Goal: Information Seeking & Learning: Learn about a topic

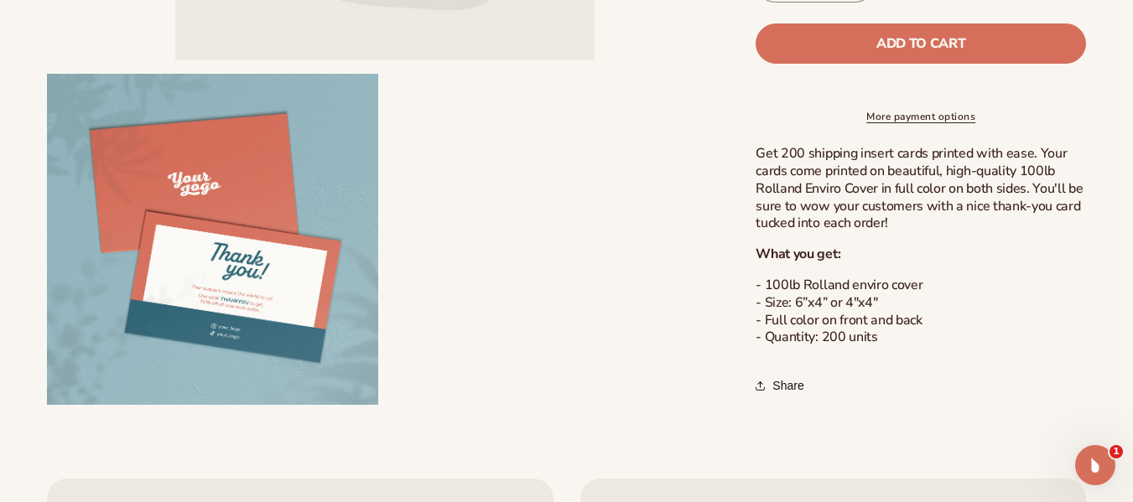
scroll to position [488, 0]
click at [378, 299] on ul "Open media 1 in modal Open media 2 in modal" at bounding box center [384, 22] width 675 height 764
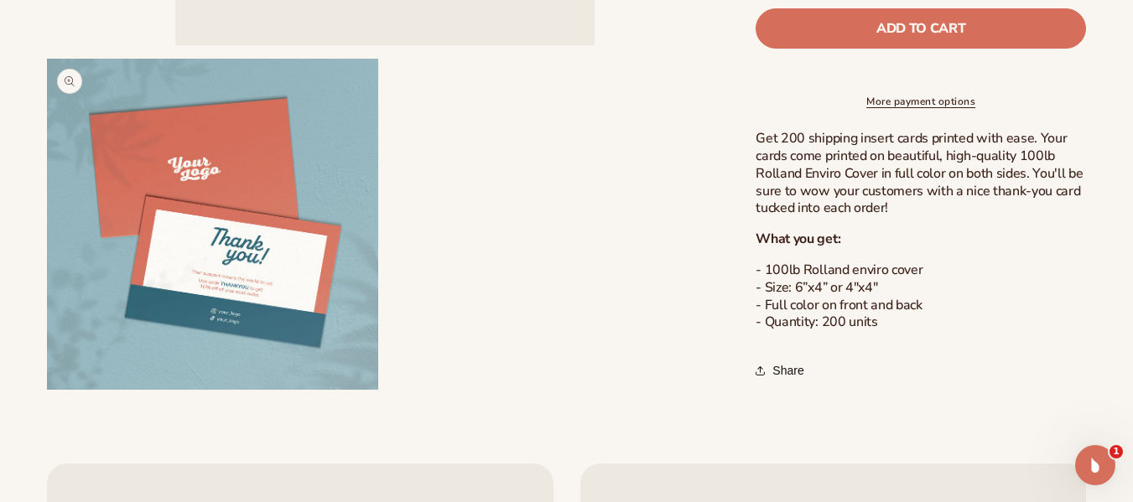
scroll to position [505, 0]
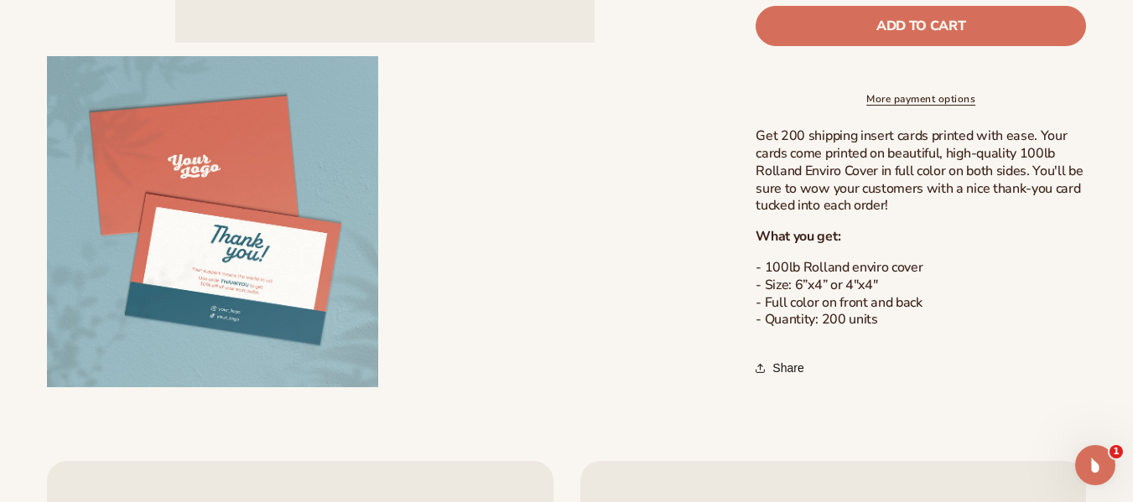
click at [556, 197] on ul "Open media 1 in modal Open media 2 in modal" at bounding box center [384, 5] width 675 height 764
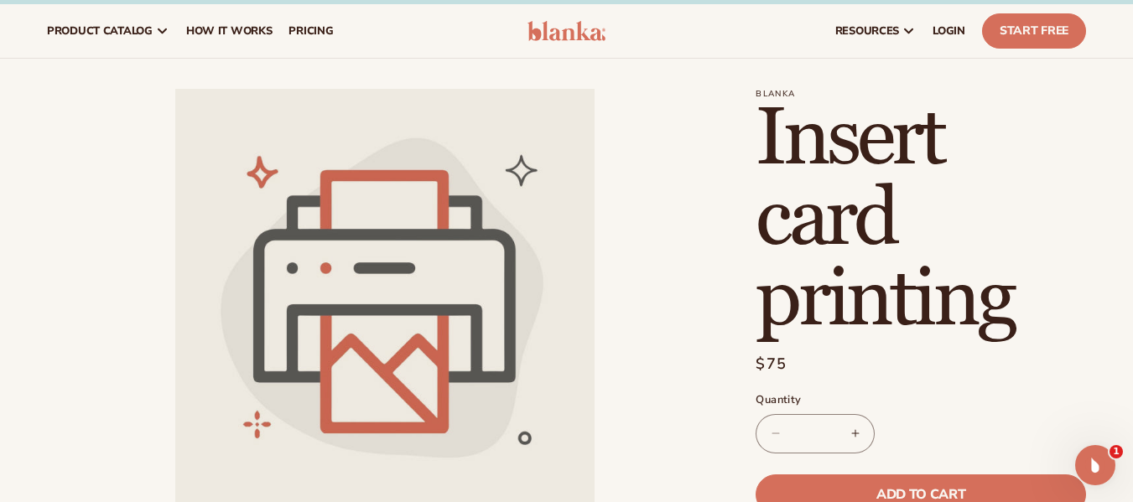
scroll to position [0, 0]
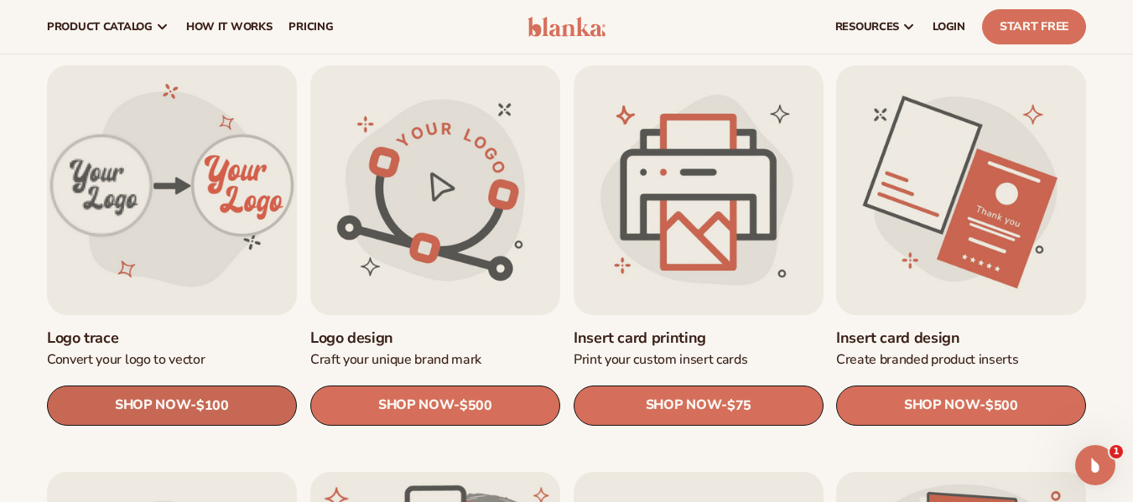
click at [170, 409] on span "SHOP NOW" at bounding box center [152, 406] width 75 height 16
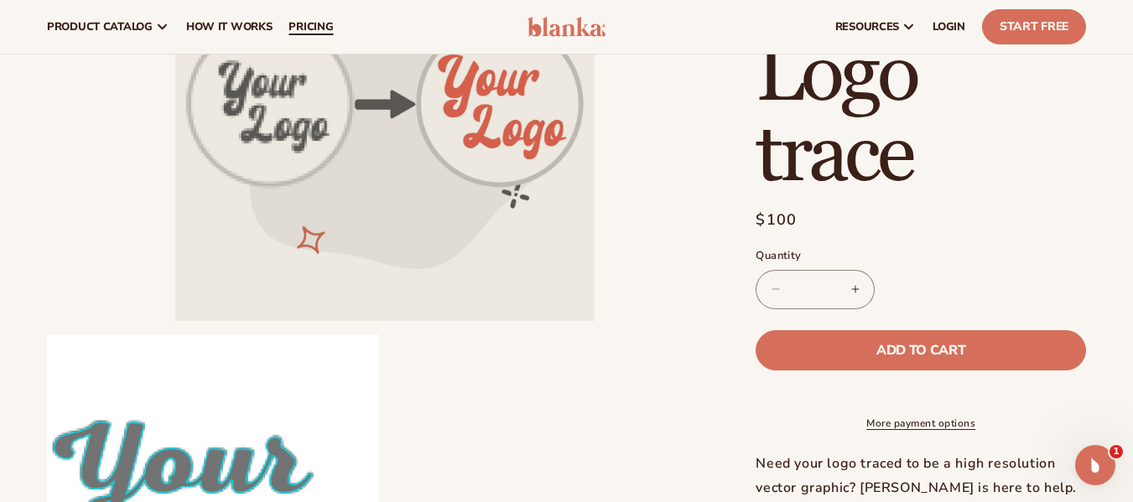
scroll to position [211, 0]
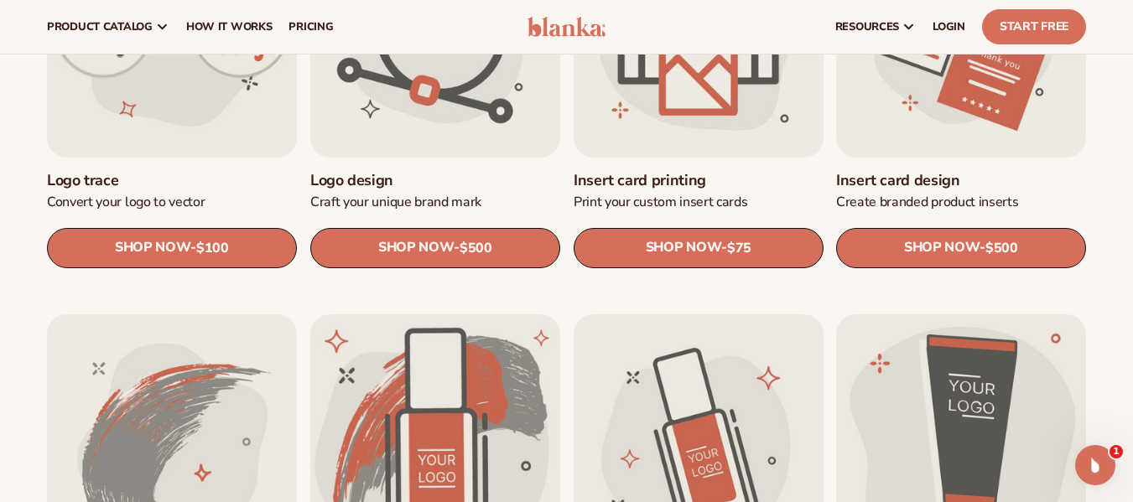
scroll to position [671, 0]
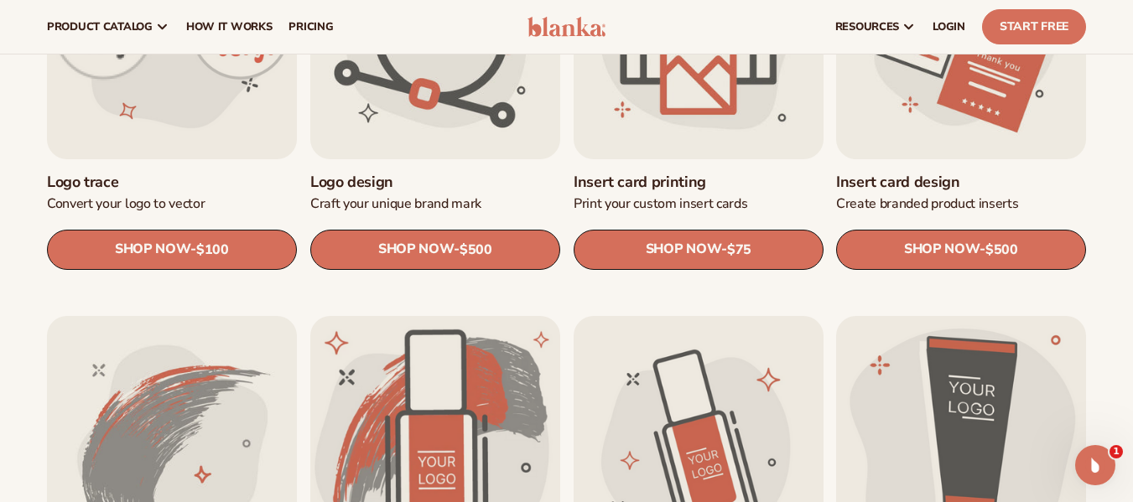
click at [420, 172] on link "Logo design" at bounding box center [435, 181] width 250 height 19
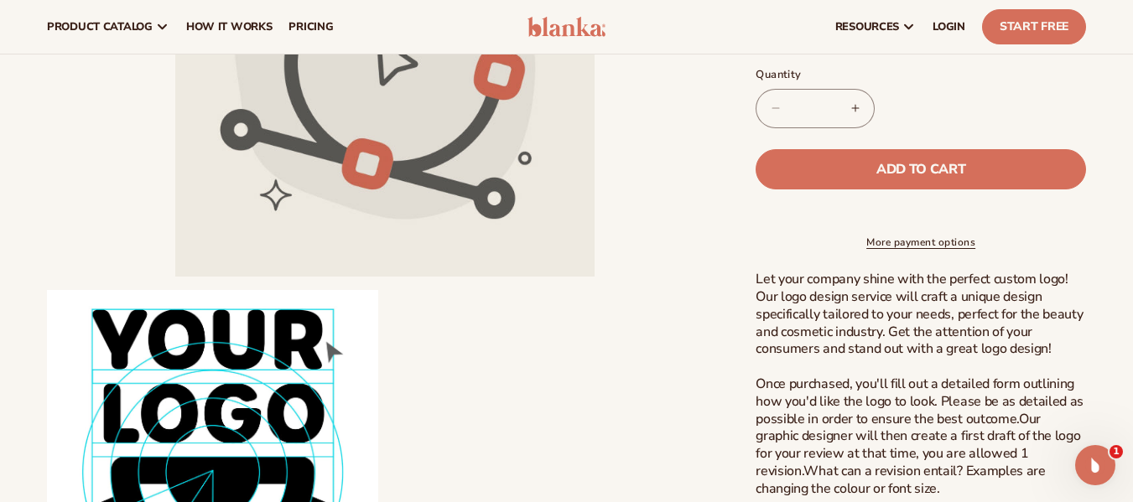
scroll to position [234, 0]
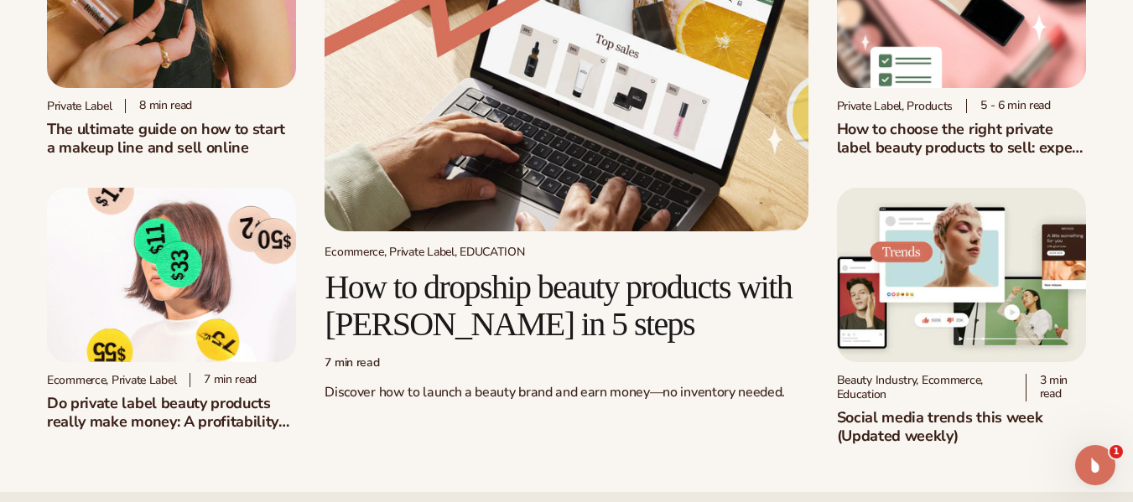
scroll to position [189, 0]
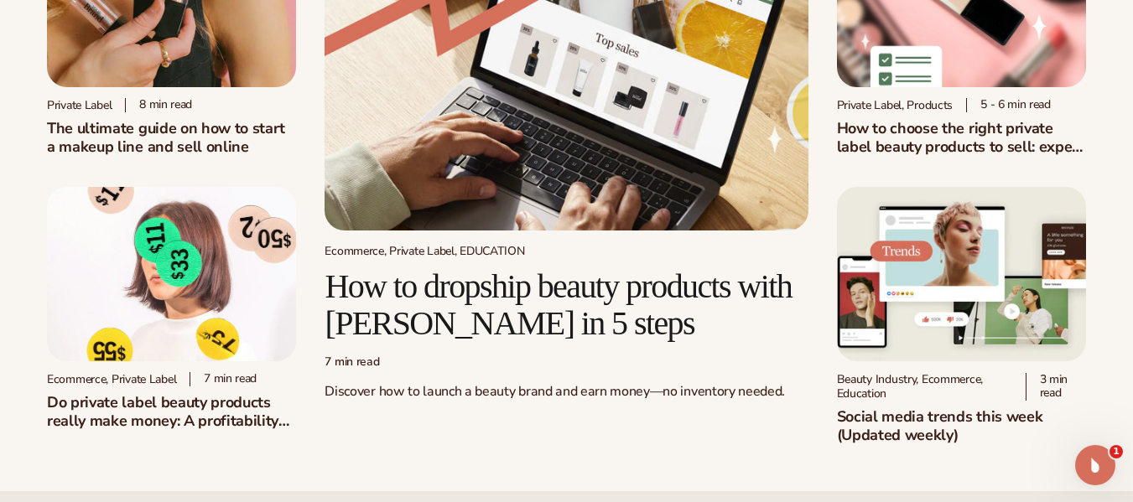
click at [435, 282] on h2 "How to dropship beauty products with Blanka in 5 steps" at bounding box center [566, 305] width 483 height 74
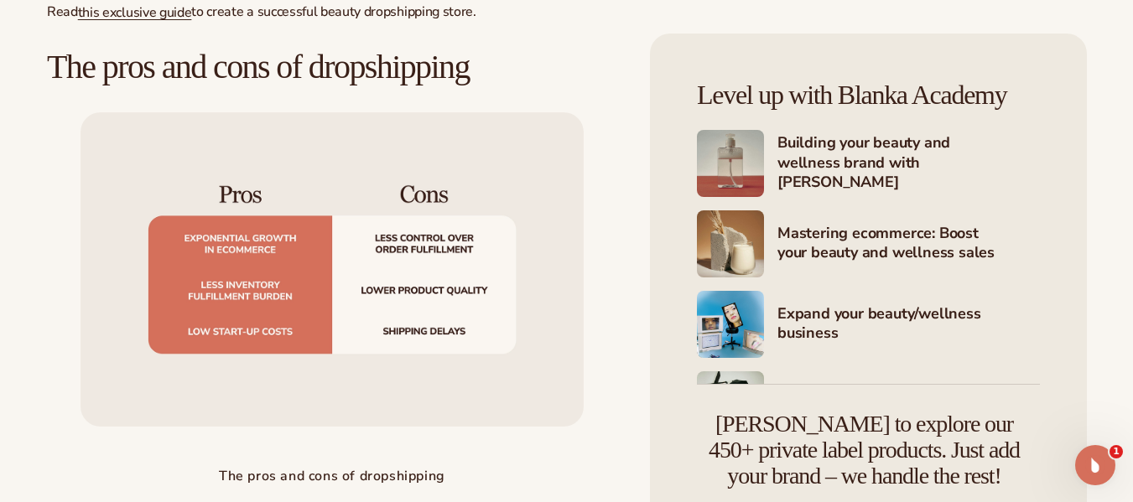
scroll to position [1948, 0]
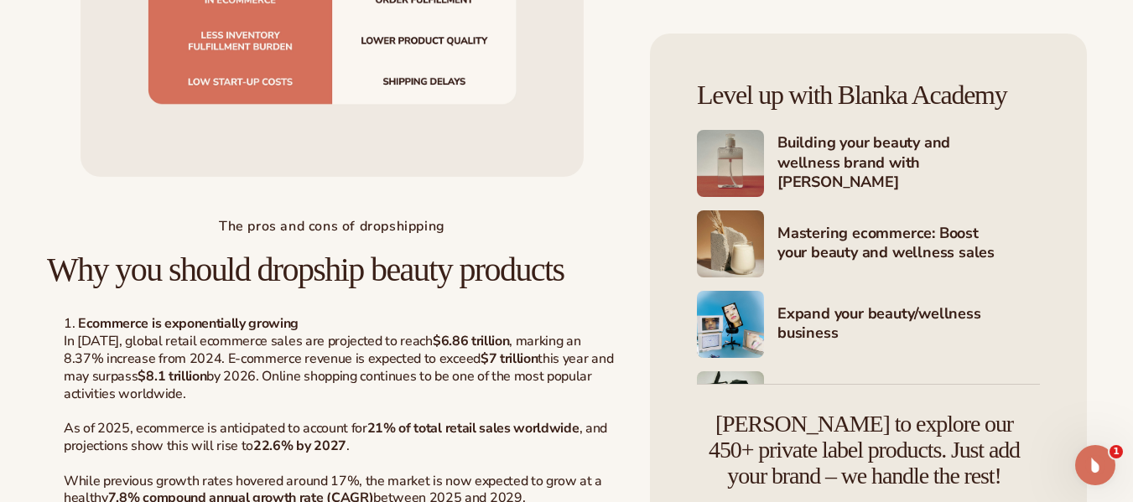
click at [258, 357] on li "Ecommerce is exponentially growing In [DATE], global retail ecommerce sales are…" at bounding box center [341, 438] width 554 height 246
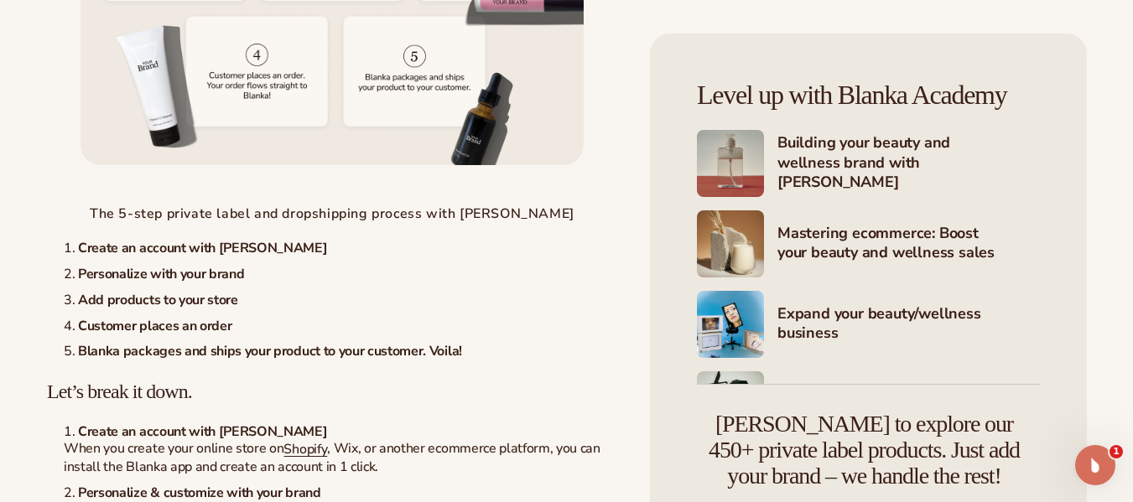
scroll to position [4189, 0]
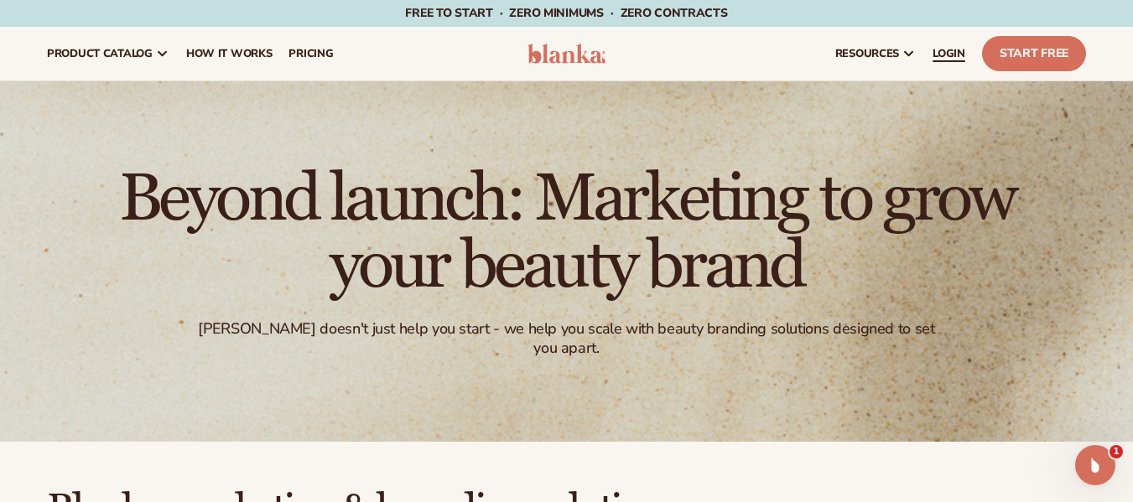
click at [943, 51] on span "LOGIN" at bounding box center [949, 53] width 33 height 13
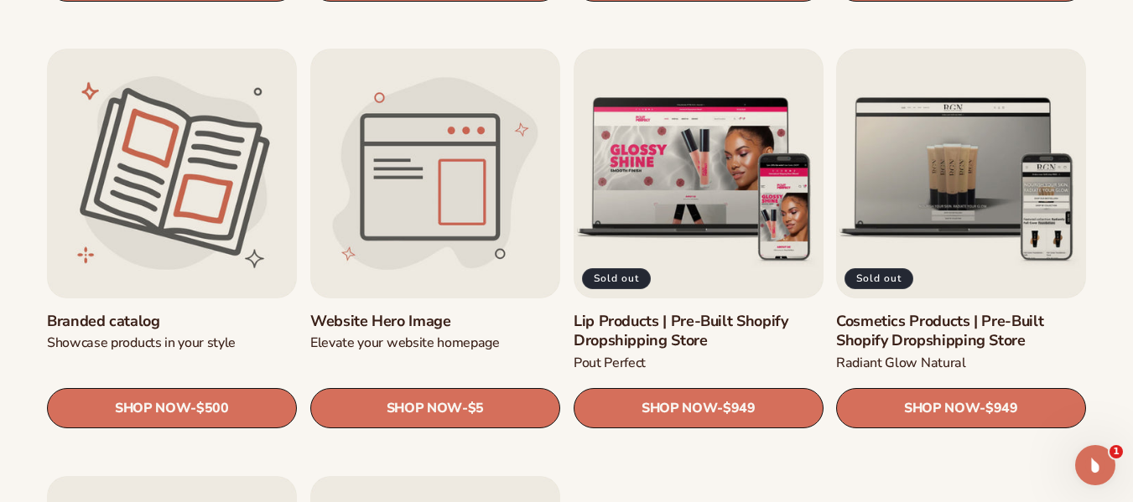
scroll to position [1755, 0]
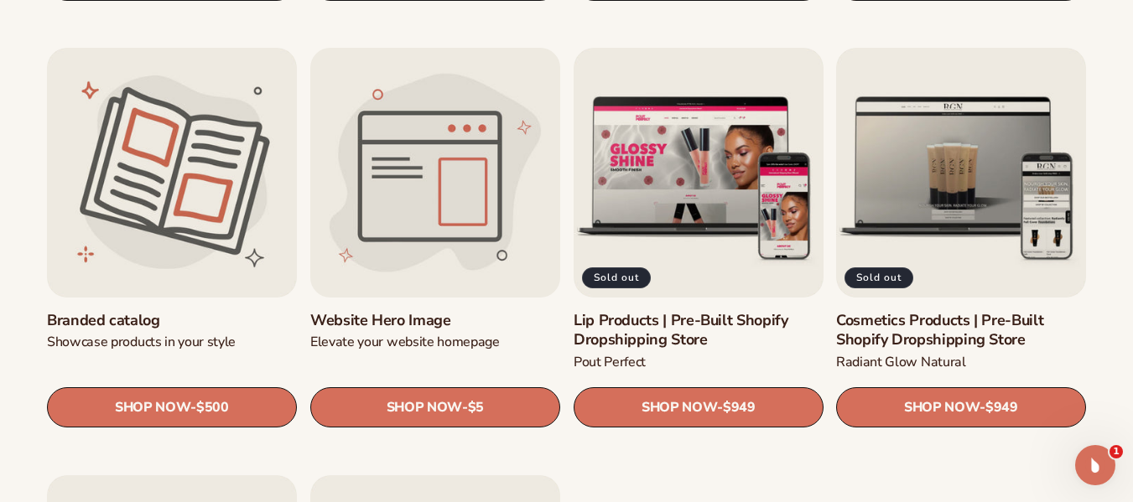
click at [390, 319] on link "Website Hero Image" at bounding box center [435, 320] width 250 height 19
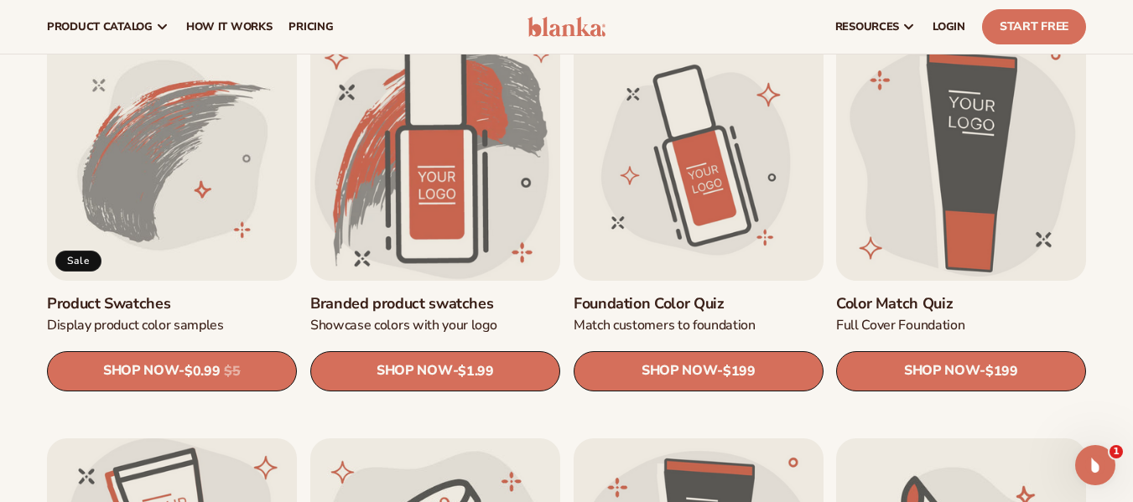
scroll to position [955, 0]
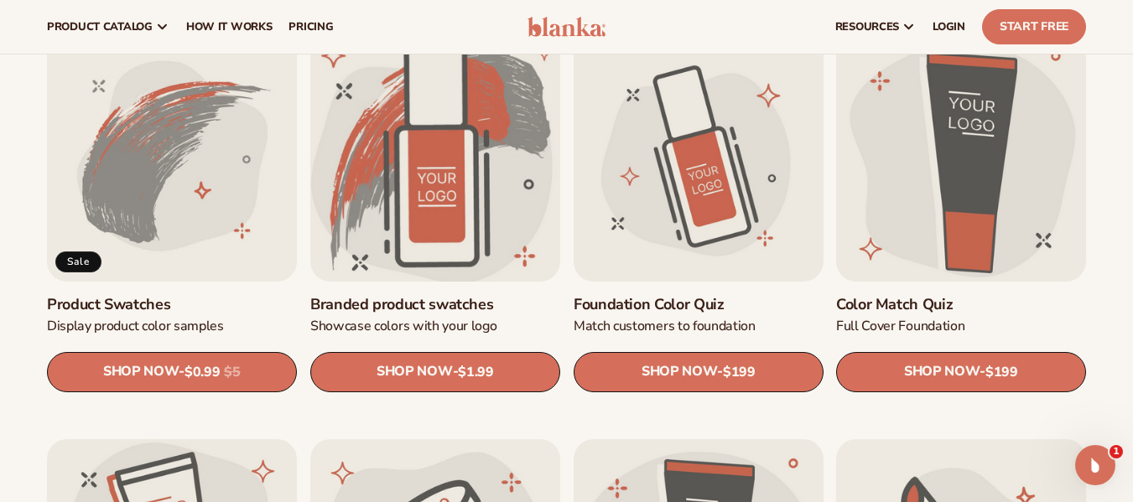
click at [427, 304] on link "Branded product swatches" at bounding box center [435, 304] width 250 height 19
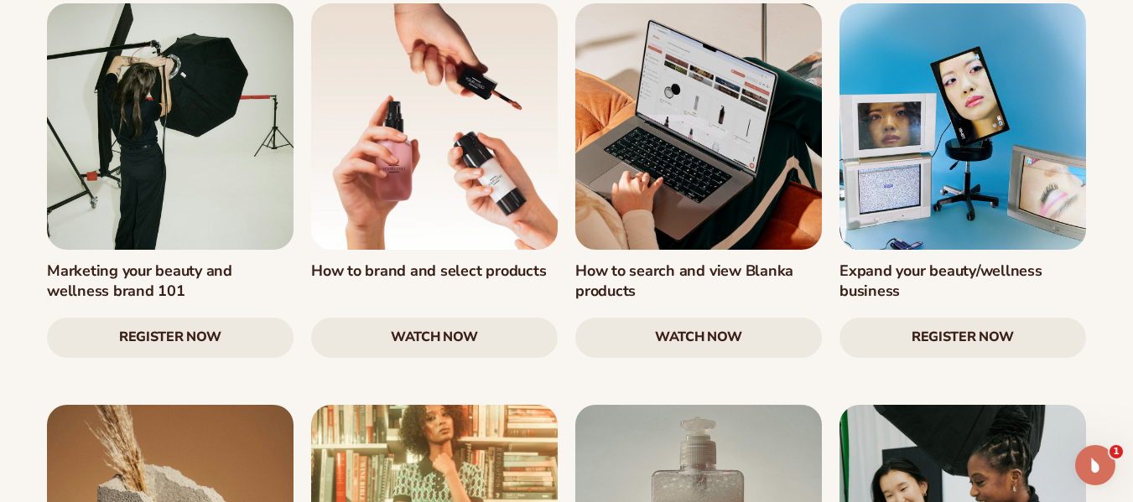
scroll to position [1744, 0]
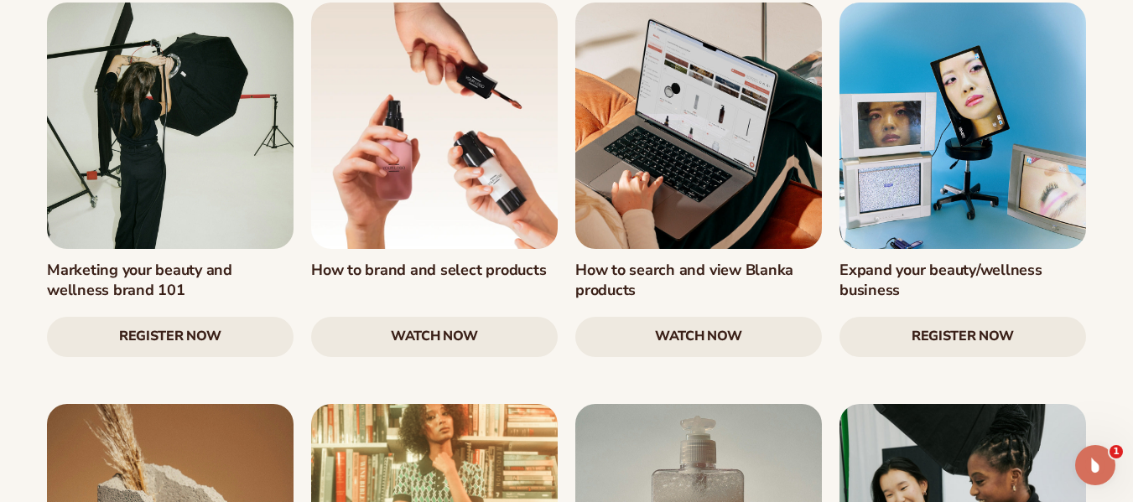
click at [462, 317] on link "watch now" at bounding box center [434, 337] width 247 height 40
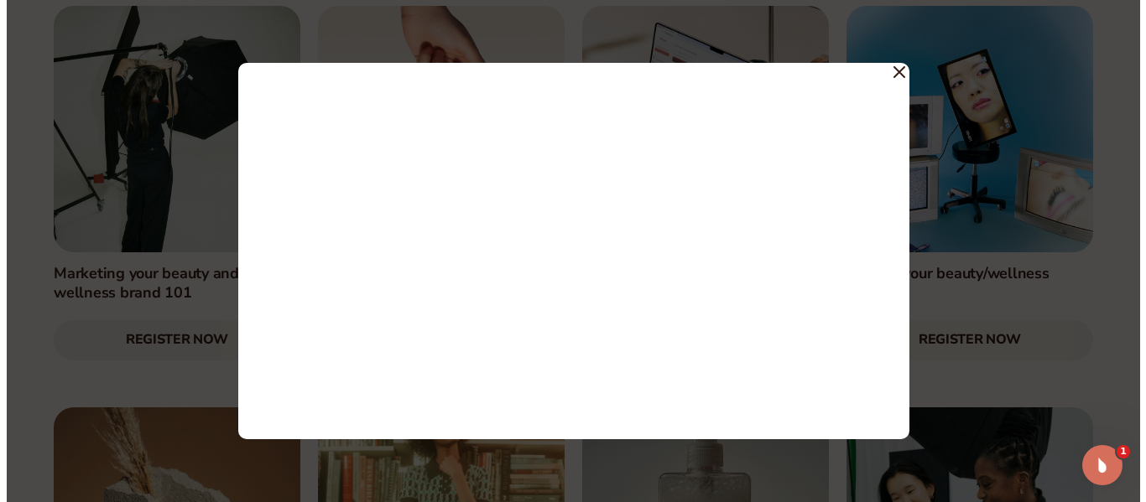
scroll to position [1747, 0]
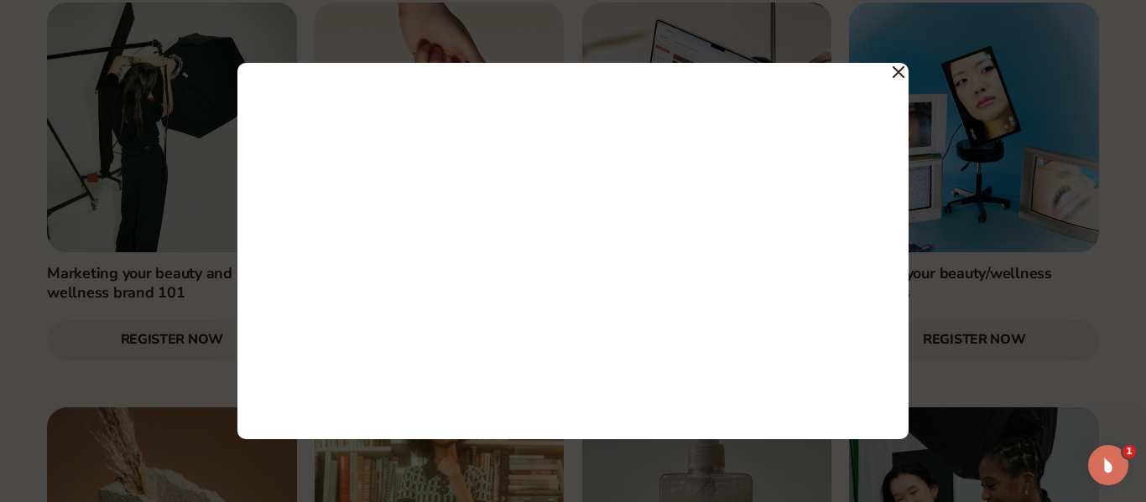
click at [892, 72] on div at bounding box center [572, 251] width 671 height 377
click at [902, 72] on icon at bounding box center [898, 72] width 12 height 12
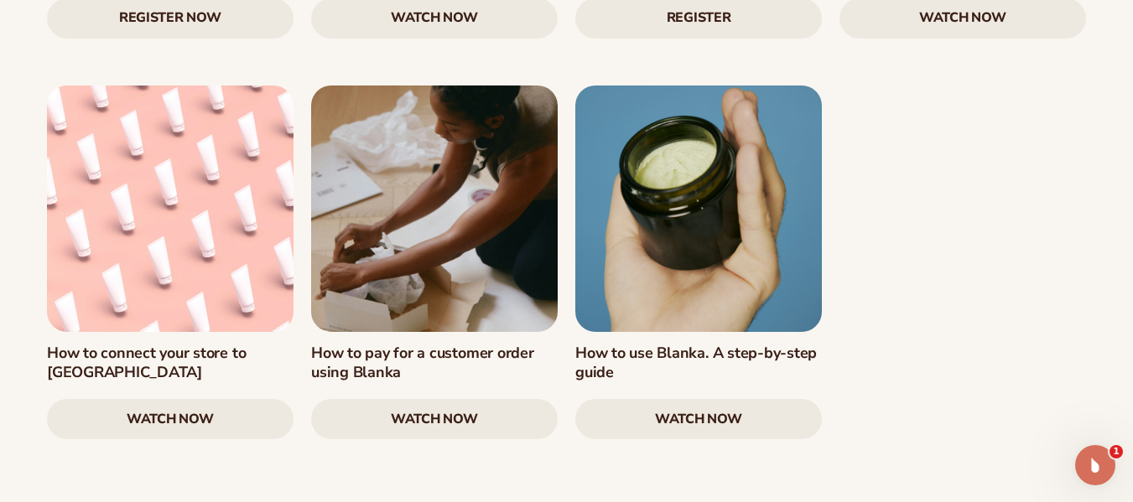
scroll to position [2465, 0]
click at [668, 398] on link "watch now" at bounding box center [698, 418] width 247 height 40
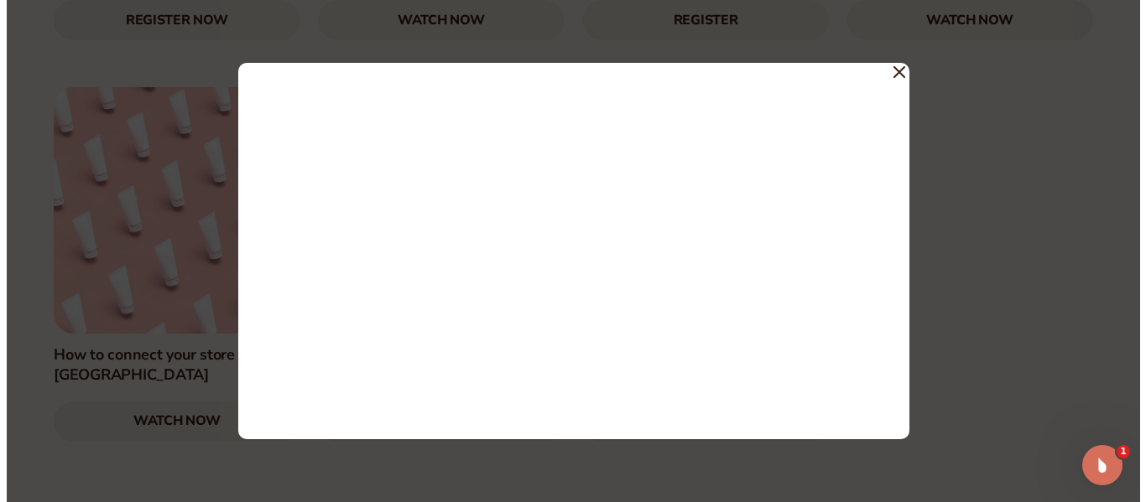
scroll to position [2474, 0]
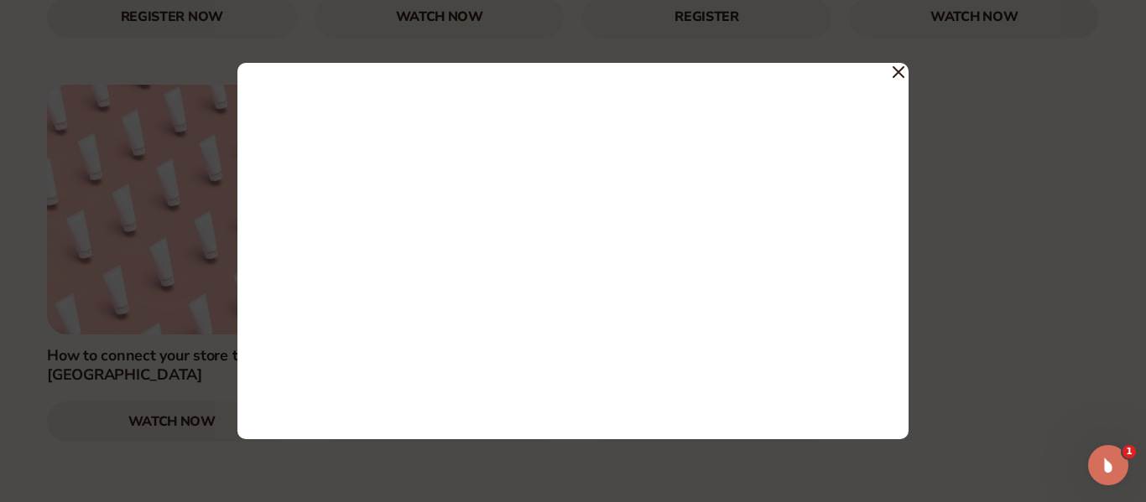
click at [902, 70] on icon at bounding box center [898, 72] width 12 height 12
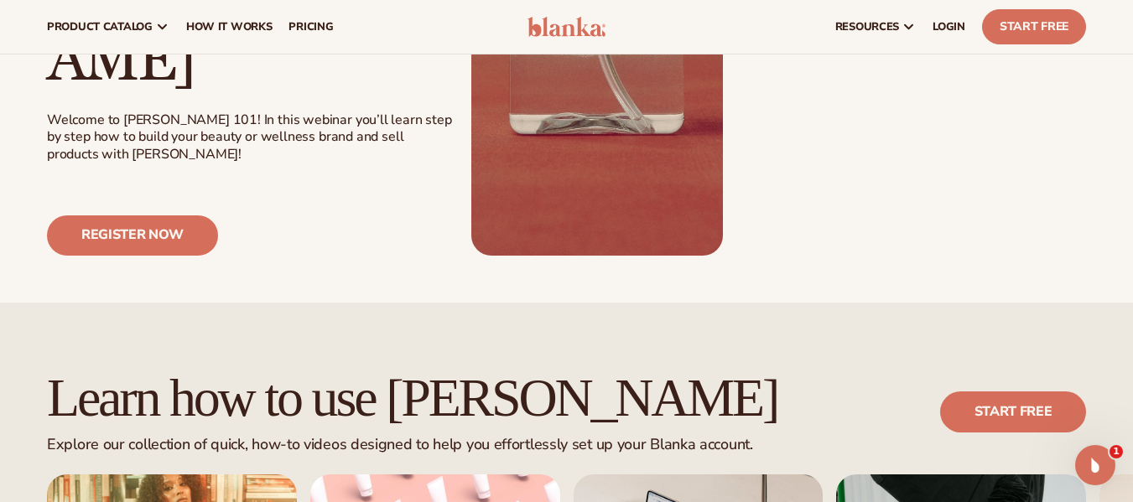
scroll to position [0, 0]
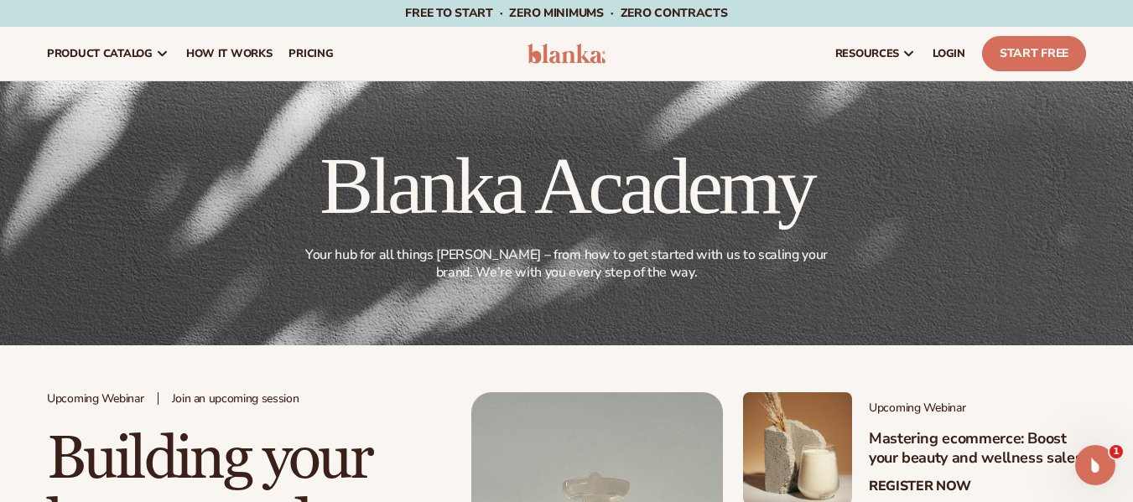
click at [580, 55] on img at bounding box center [567, 54] width 79 height 20
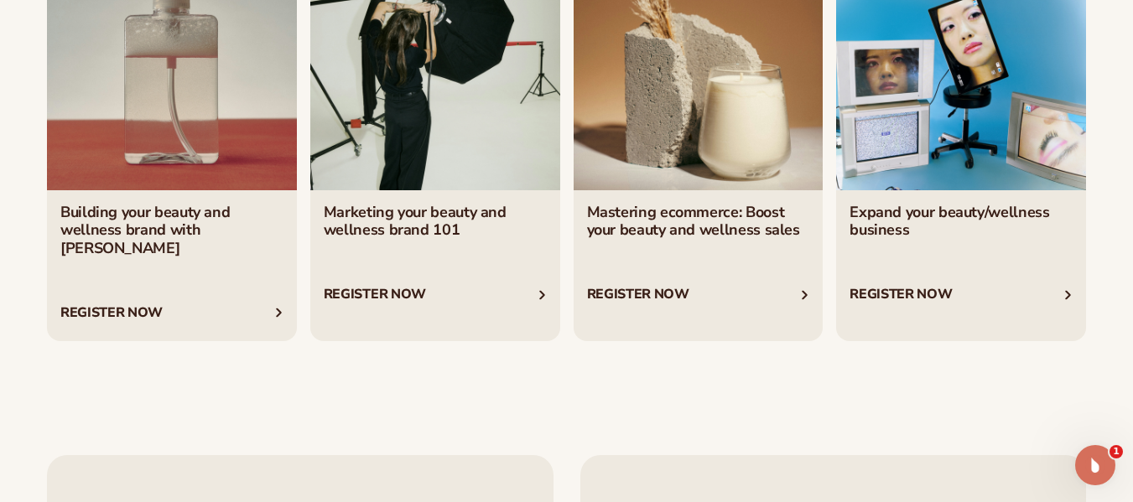
scroll to position [2907, 0]
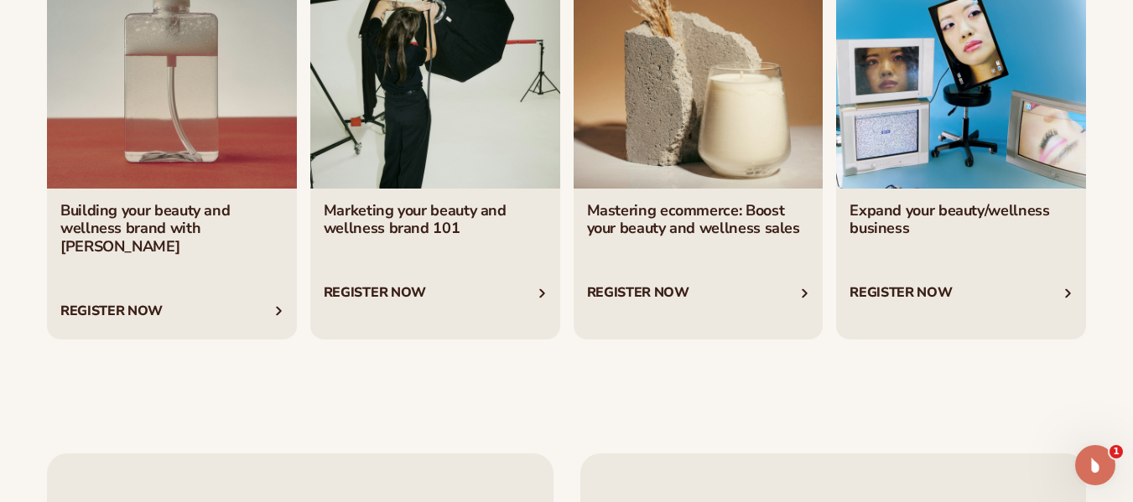
click at [166, 216] on link "1 / 4" at bounding box center [172, 147] width 250 height 385
click at [425, 224] on link "2 / 4" at bounding box center [435, 147] width 250 height 385
click at [715, 225] on link "3 / 4" at bounding box center [699, 147] width 250 height 385
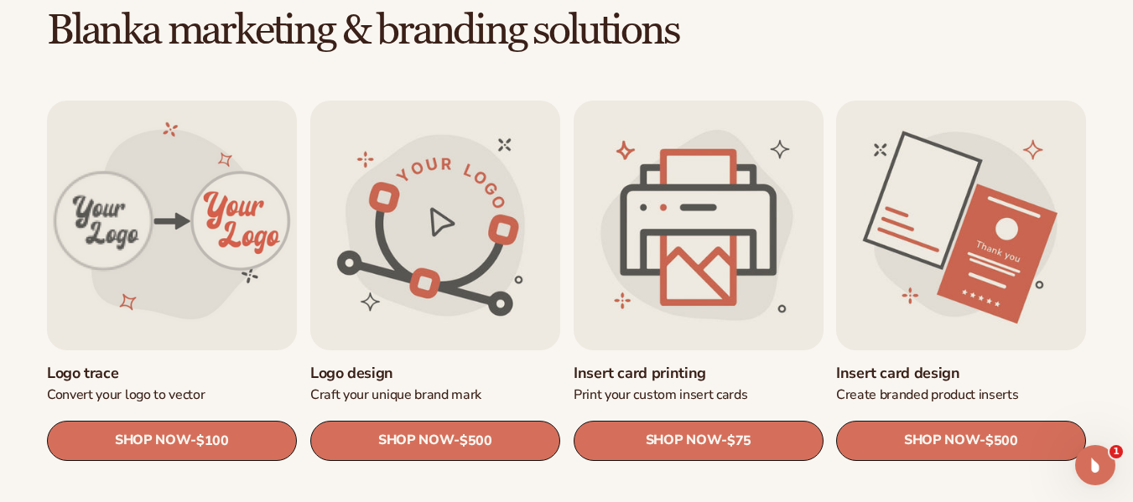
scroll to position [482, 0]
